Goal: Task Accomplishment & Management: Manage account settings

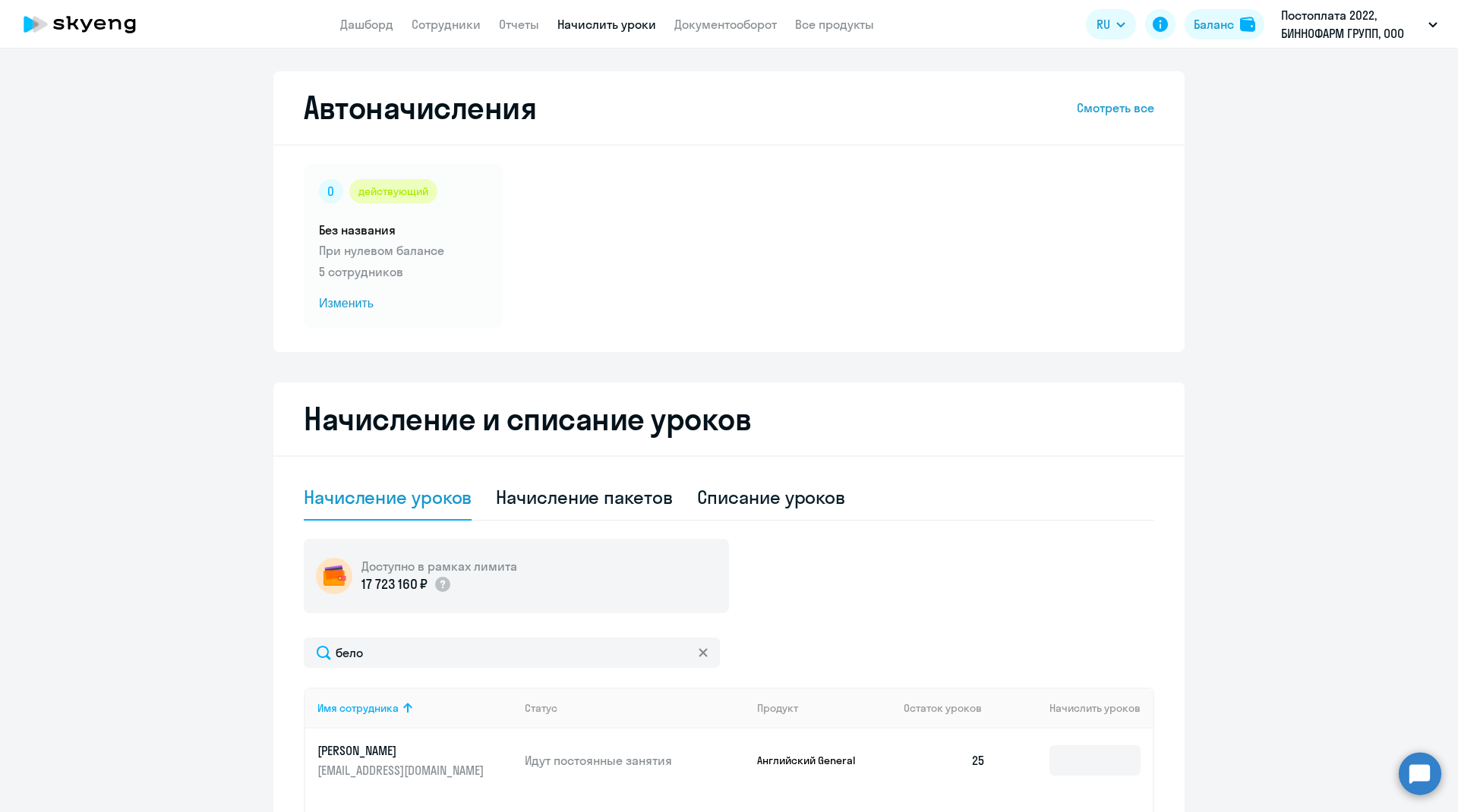
select select "10"
click at [455, 34] on app-header "Дашборд Сотрудники Отчеты Начислить уроки Документооборот Все продукты Дашборд …" at bounding box center [729, 24] width 1458 height 49
click at [458, 22] on link "Сотрудники" at bounding box center [447, 24] width 69 height 15
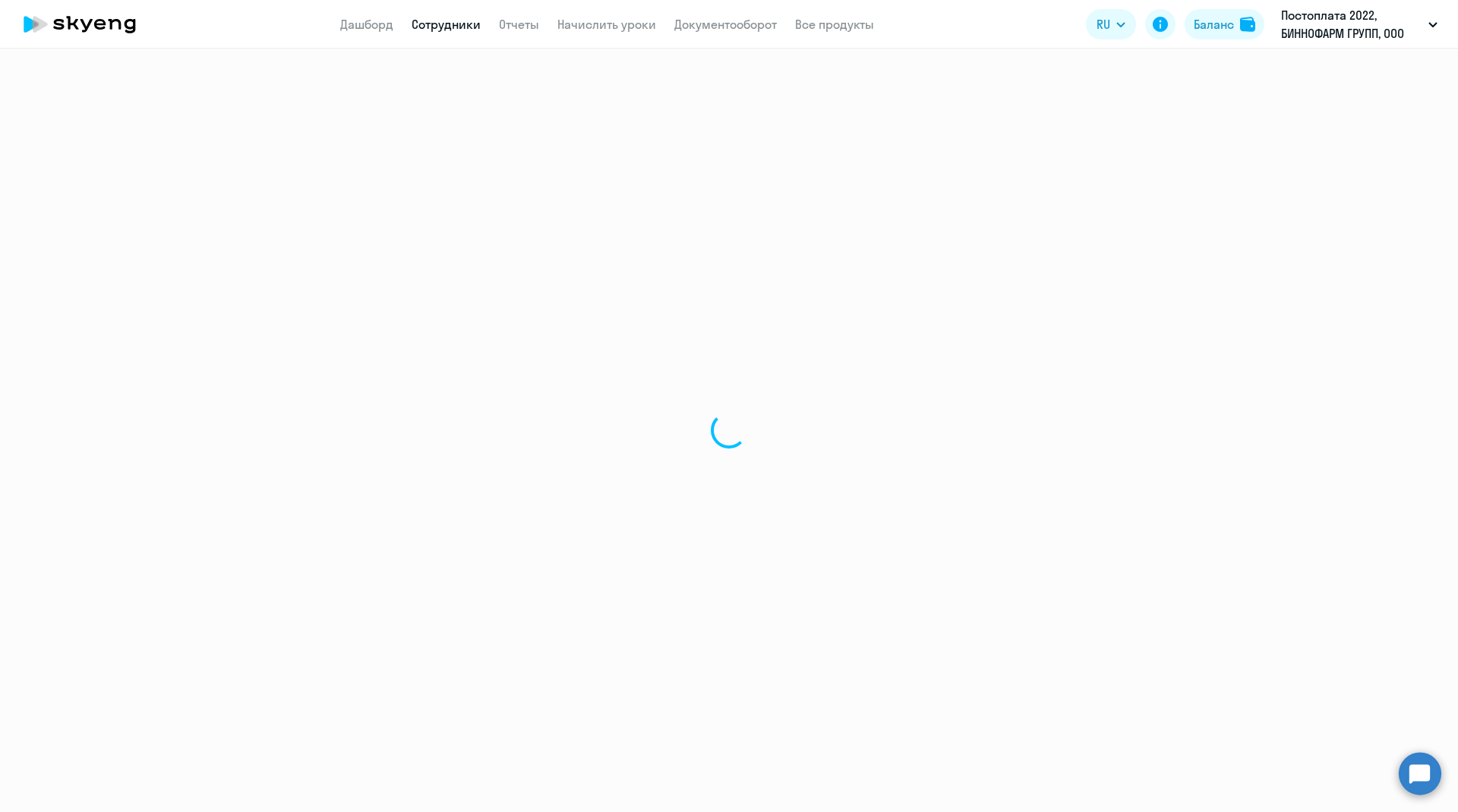
select select "30"
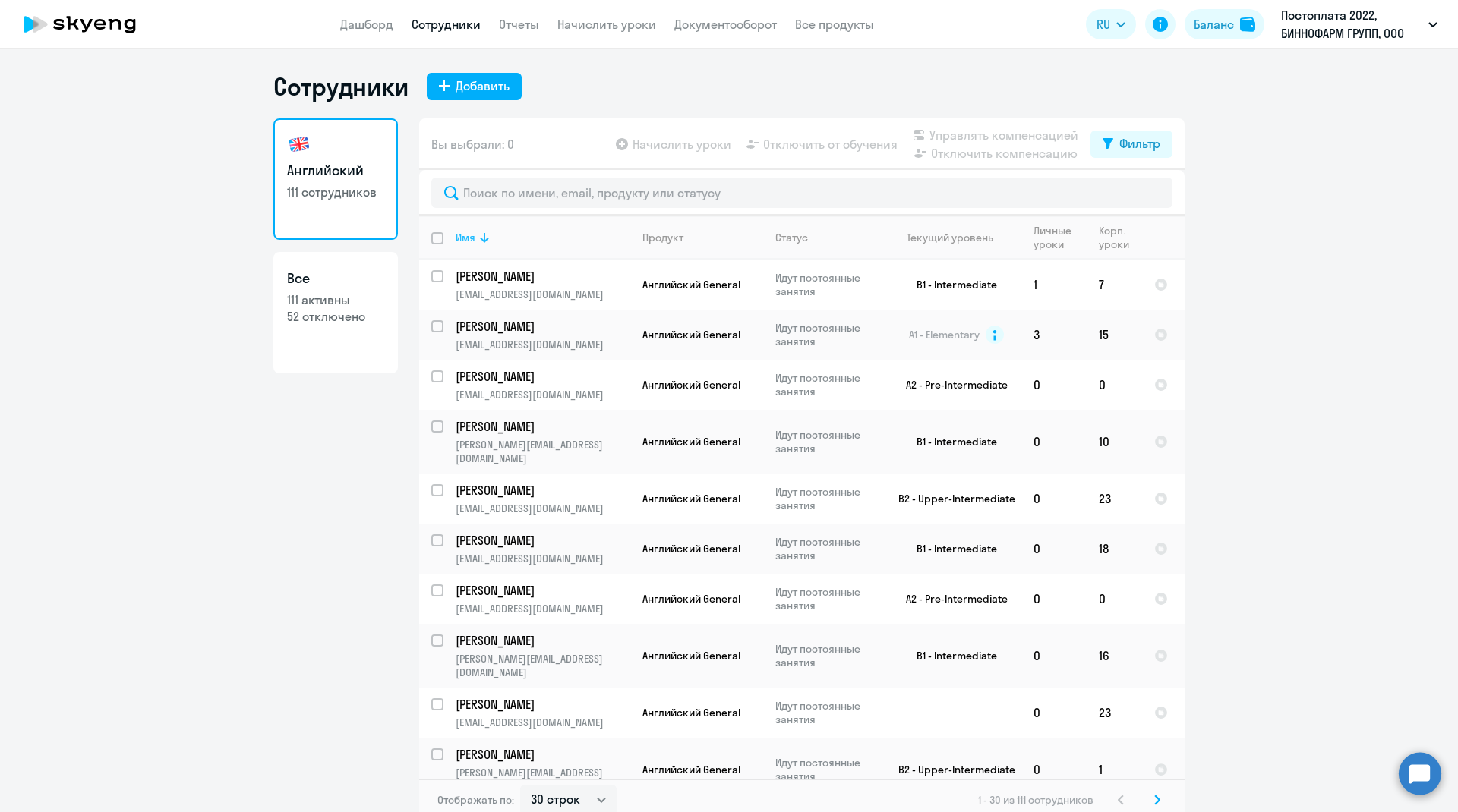
click at [463, 239] on div "Имя" at bounding box center [465, 237] width 19 height 14
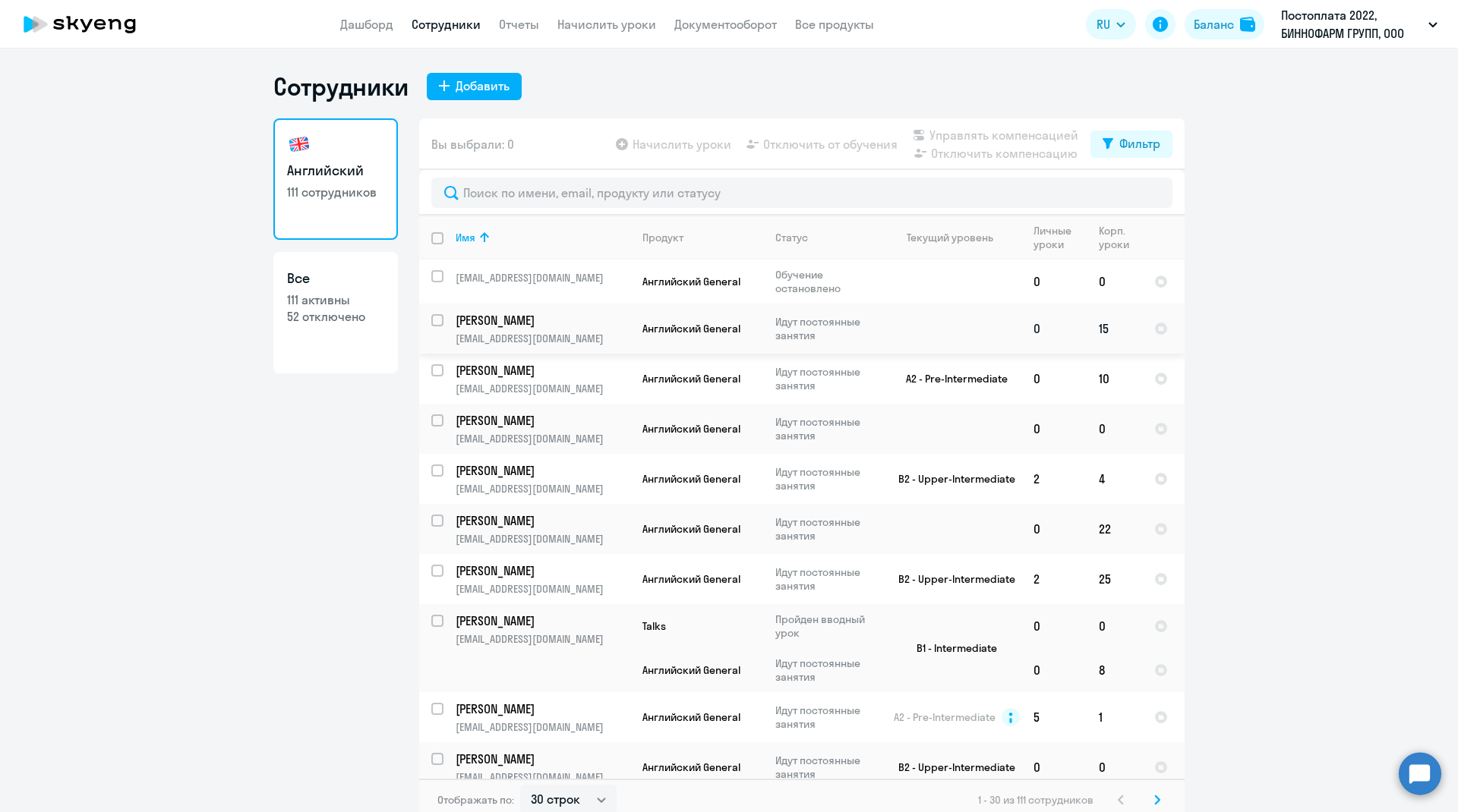
click at [504, 317] on p "[PERSON_NAME]" at bounding box center [541, 321] width 171 height 17
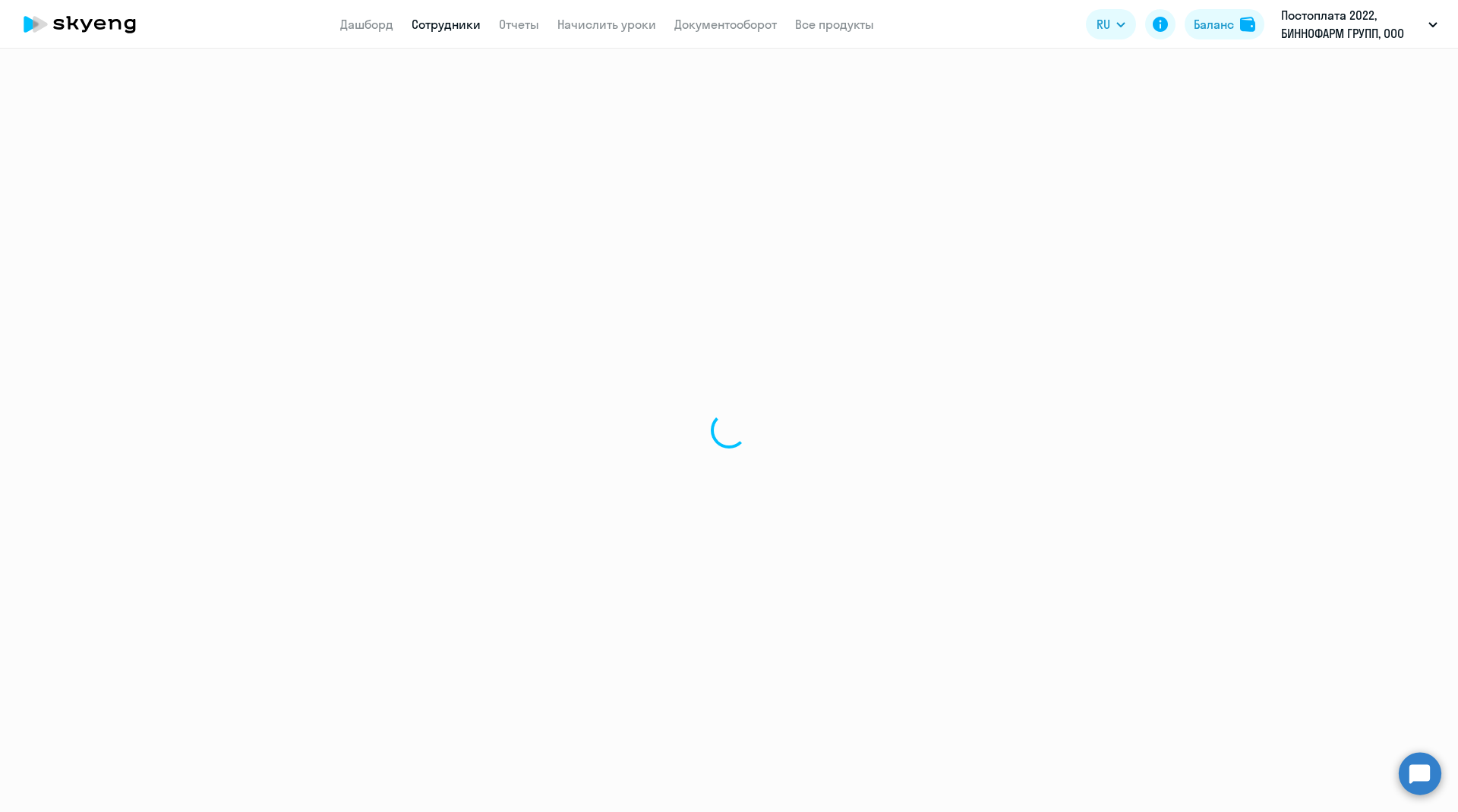
select select "english"
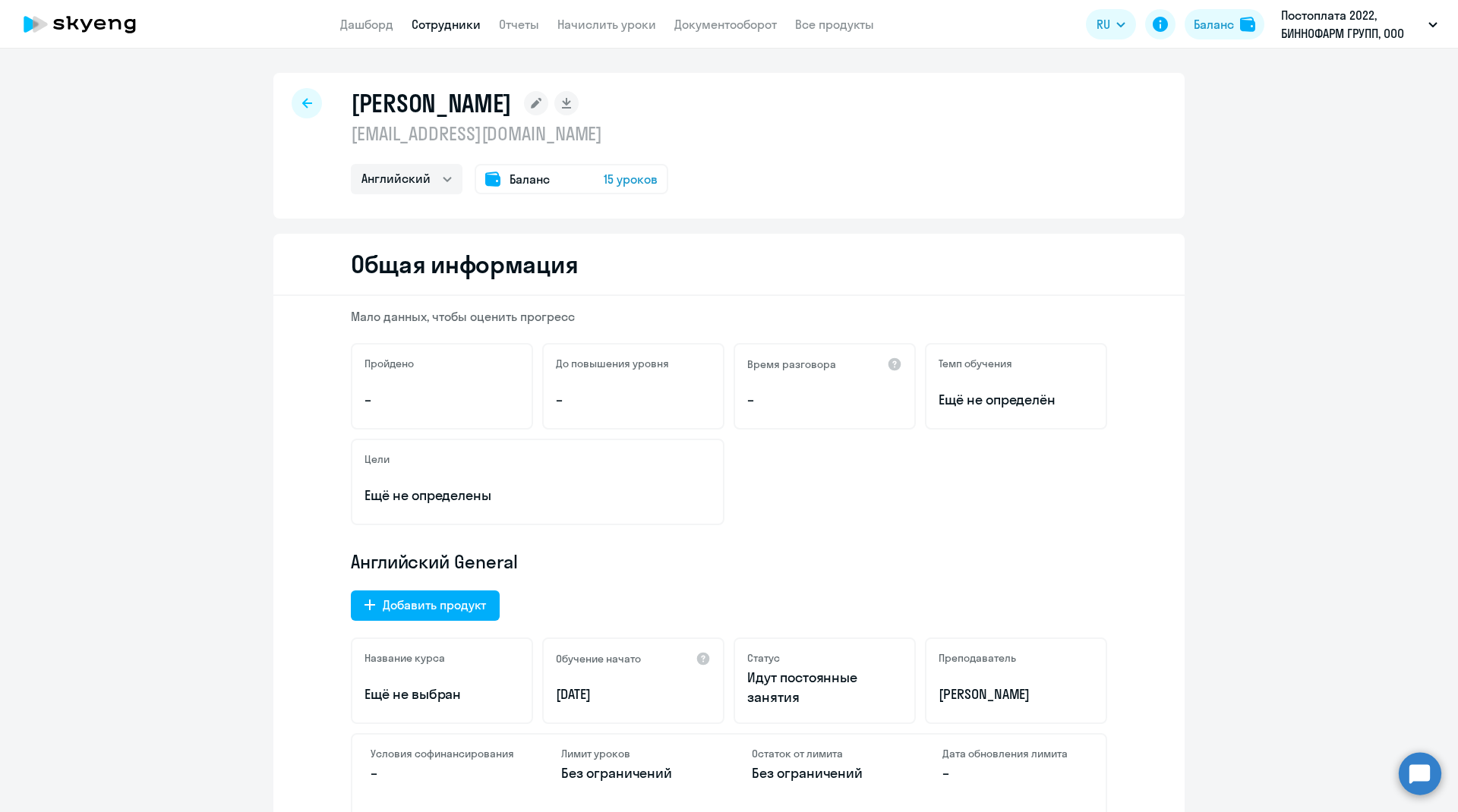
click at [302, 101] on icon at bounding box center [307, 103] width 10 height 11
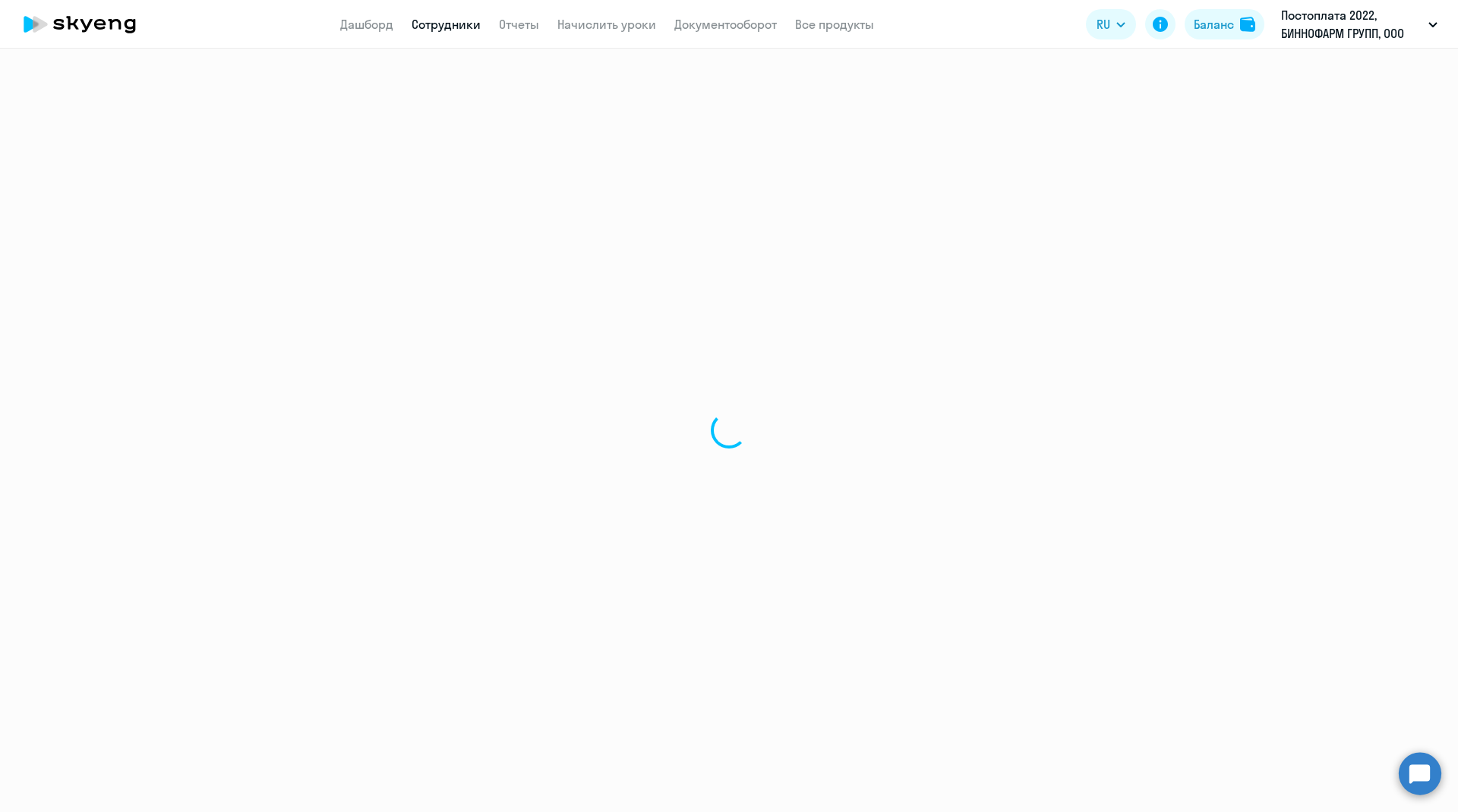
select select "30"
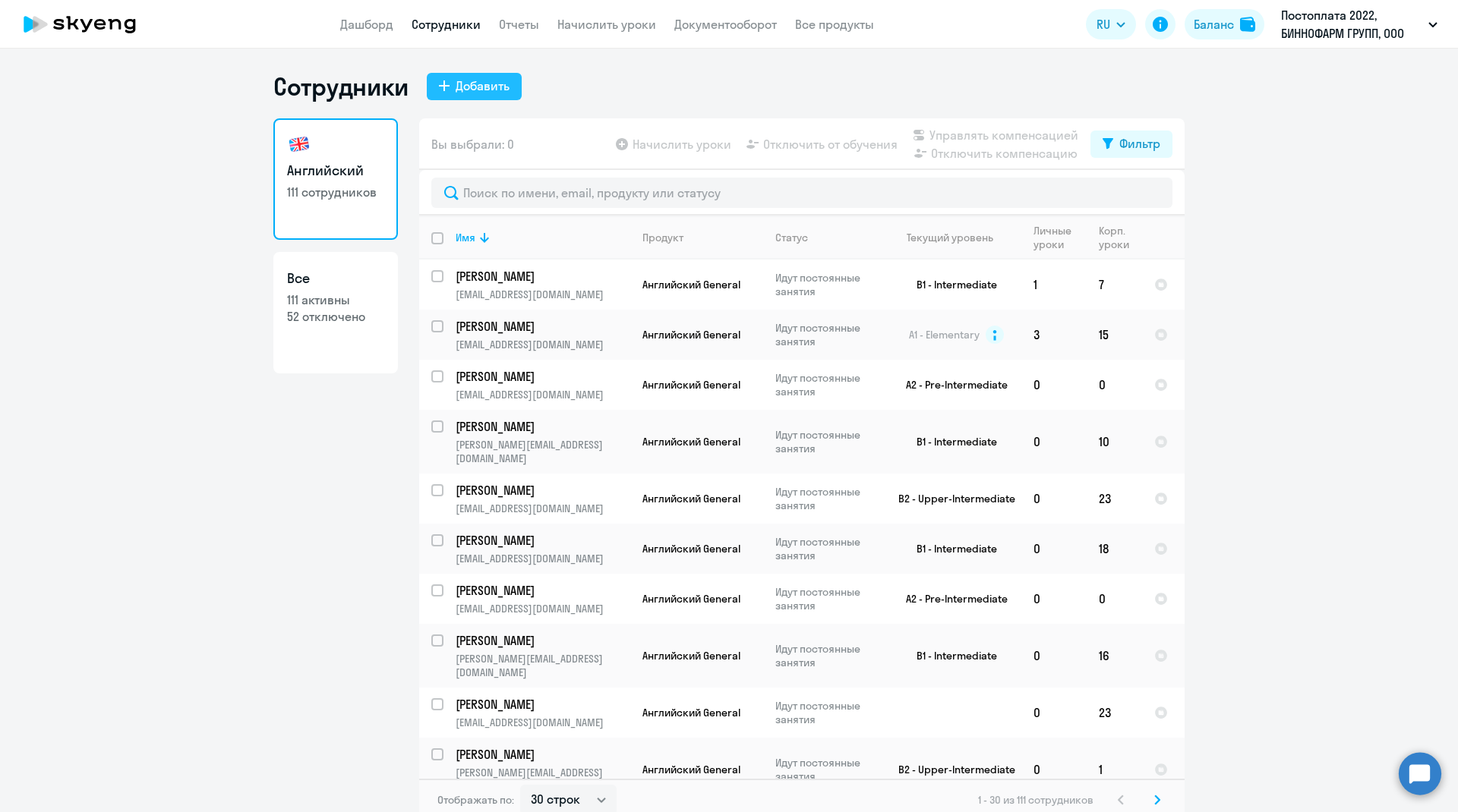
click at [464, 86] on div "Добавить" at bounding box center [483, 86] width 54 height 19
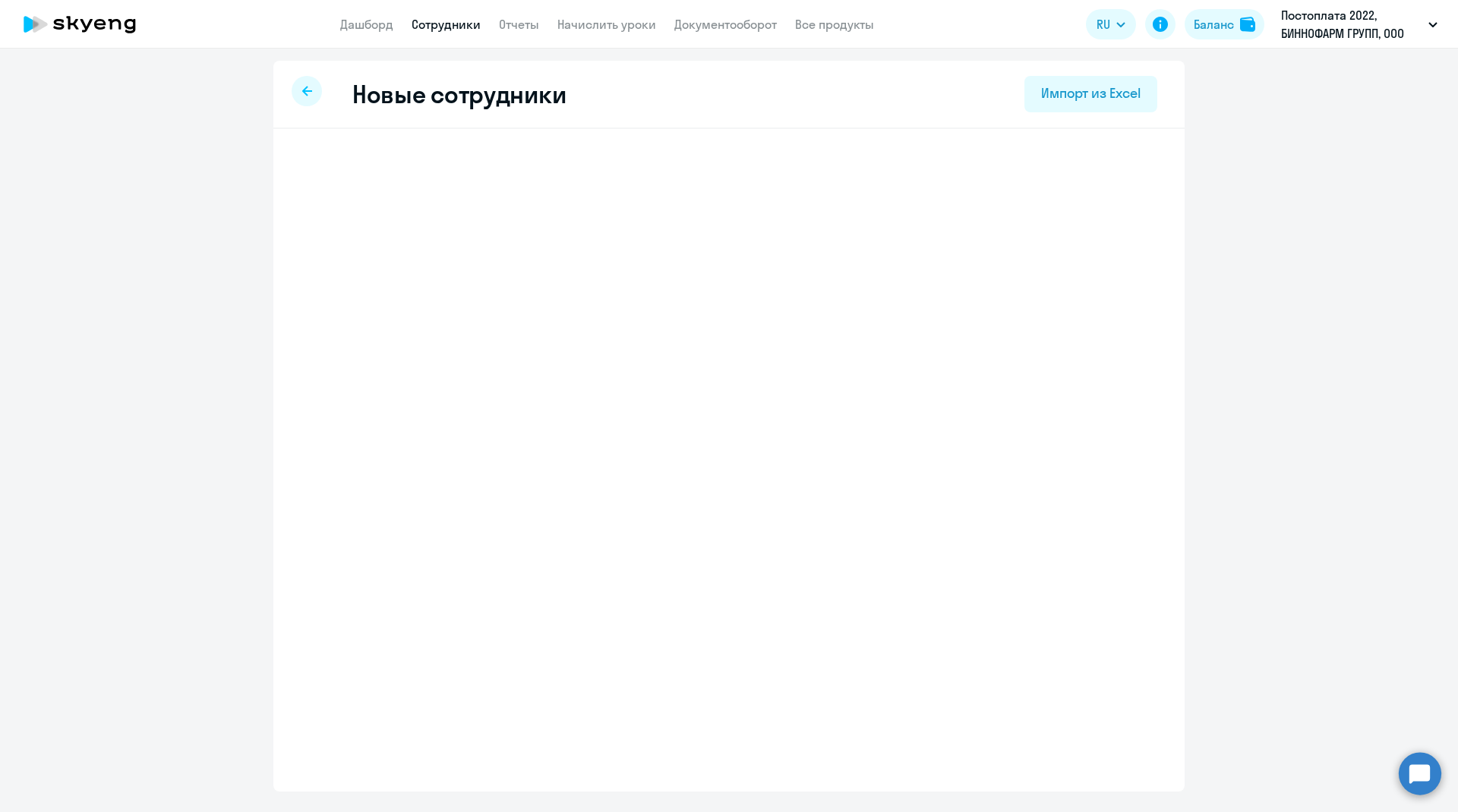
select select "english_adult_not_native_speaker"
select select "3"
